Goal: Task Accomplishment & Management: Use online tool/utility

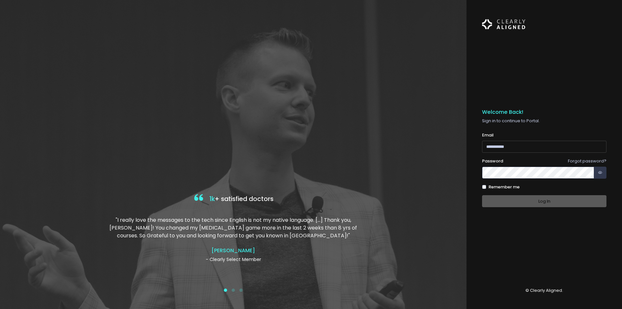
click at [534, 149] on input "email" at bounding box center [544, 146] width 124 height 12
type input "*"
paste input "**********"
type input "**********"
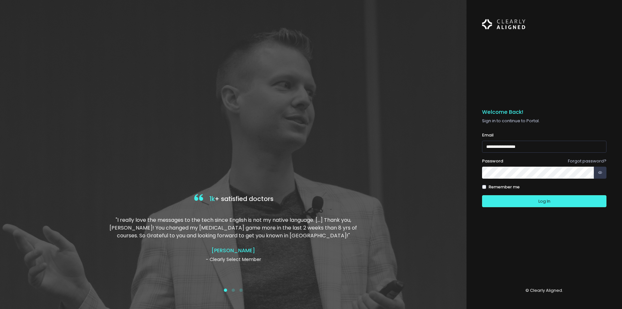
click at [482, 195] on button "Log In" at bounding box center [544, 201] width 124 height 12
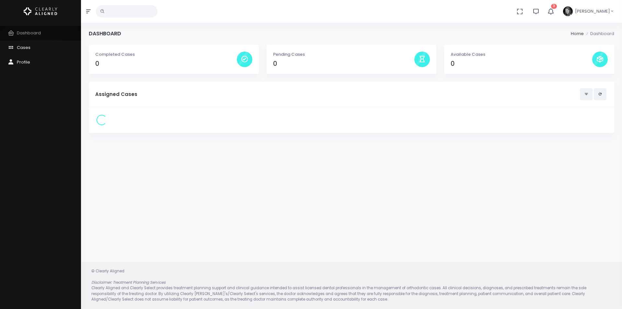
click at [41, 33] on link "Dashboard" at bounding box center [40, 33] width 81 height 15
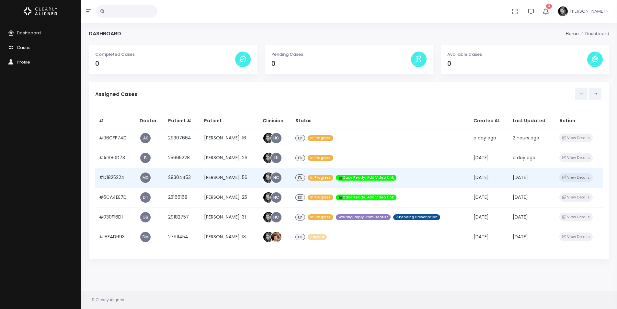
drag, startPoint x: 119, startPoint y: 157, endPoint x: 120, endPoint y: 170, distance: 13.3
click at [117, 157] on td "#A1680D73" at bounding box center [115, 158] width 40 height 20
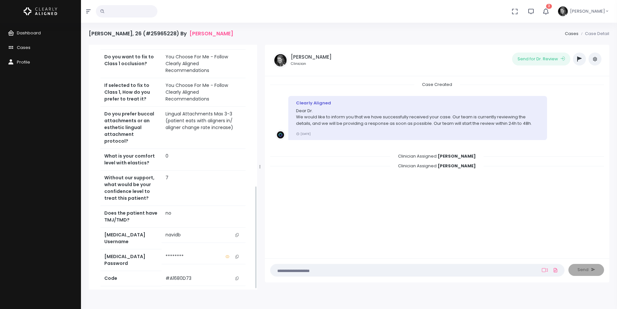
scroll to position [335, 0]
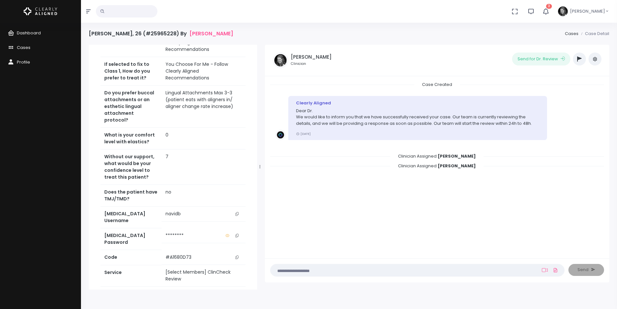
click at [237, 212] on icon "scrollable content" at bounding box center [236, 214] width 3 height 4
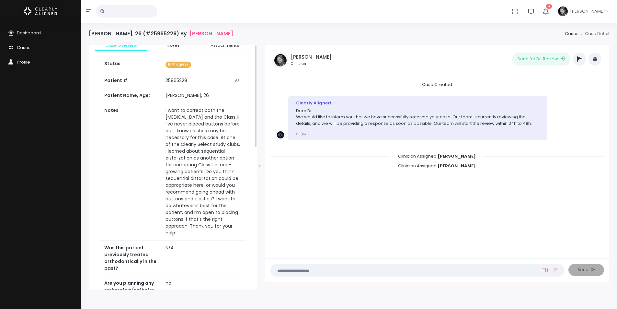
scroll to position [0, 0]
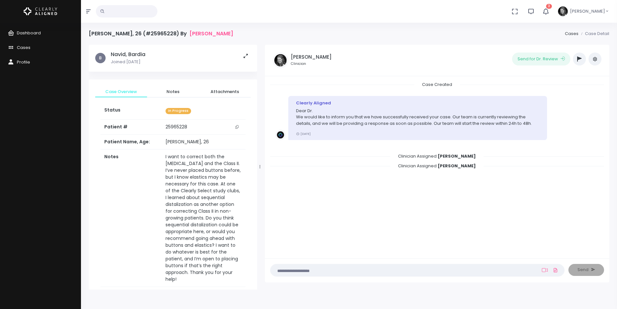
click at [238, 127] on icon "scrollable content" at bounding box center [236, 127] width 3 height 4
